Goal: Task Accomplishment & Management: Manage account settings

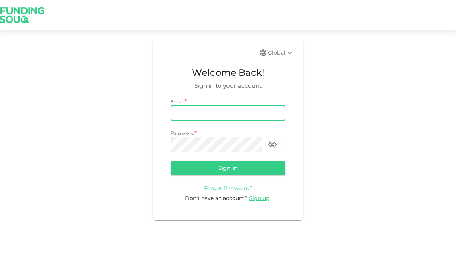
click at [266, 108] on input "email" at bounding box center [228, 113] width 115 height 15
type input "[EMAIL_ADDRESS][DOMAIN_NAME]"
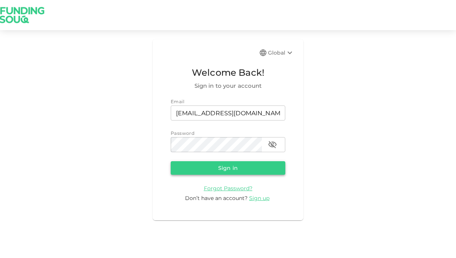
click at [248, 171] on button "Sign in" at bounding box center [228, 168] width 115 height 14
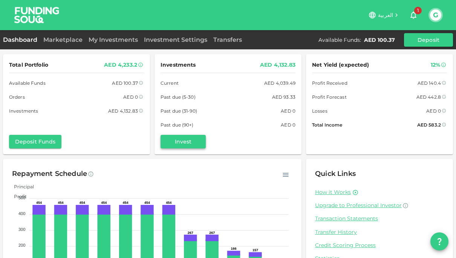
click at [178, 141] on button "Invest" at bounding box center [183, 142] width 45 height 14
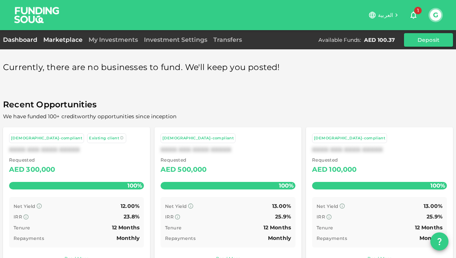
click at [17, 43] on link "Dashboard" at bounding box center [21, 39] width 37 height 7
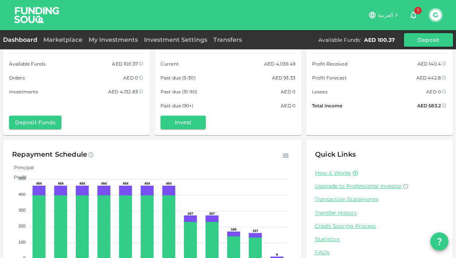
scroll to position [25, 0]
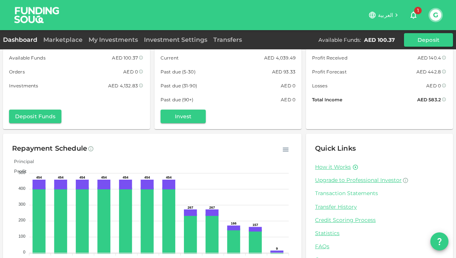
click at [360, 194] on link "Transaction Statements" at bounding box center [379, 193] width 129 height 7
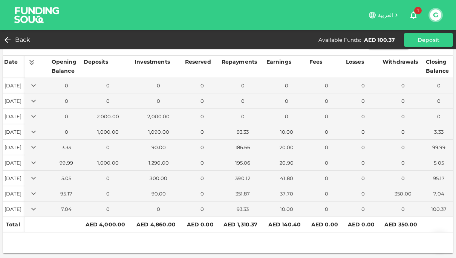
scroll to position [25, 0]
